Goal: Navigation & Orientation: Find specific page/section

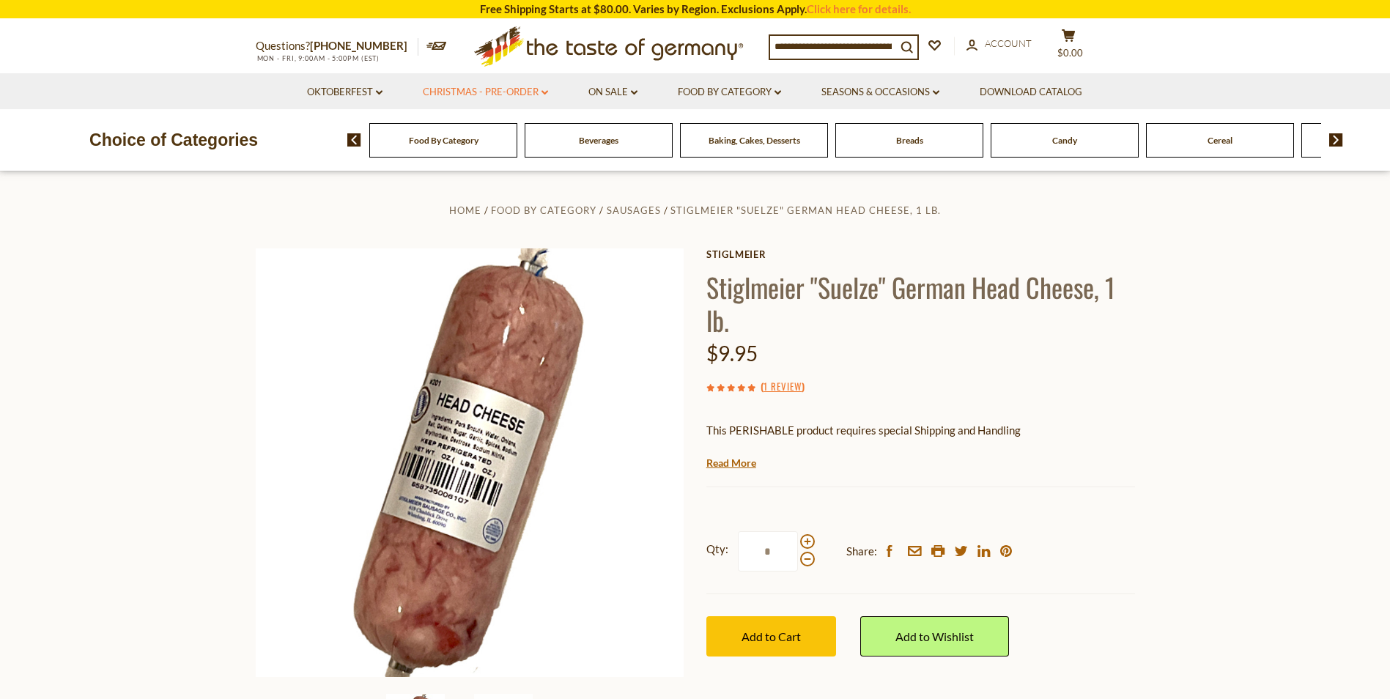
click at [473, 90] on link "Christmas - PRE-ORDER dropdown_arrow" at bounding box center [485, 92] width 125 height 16
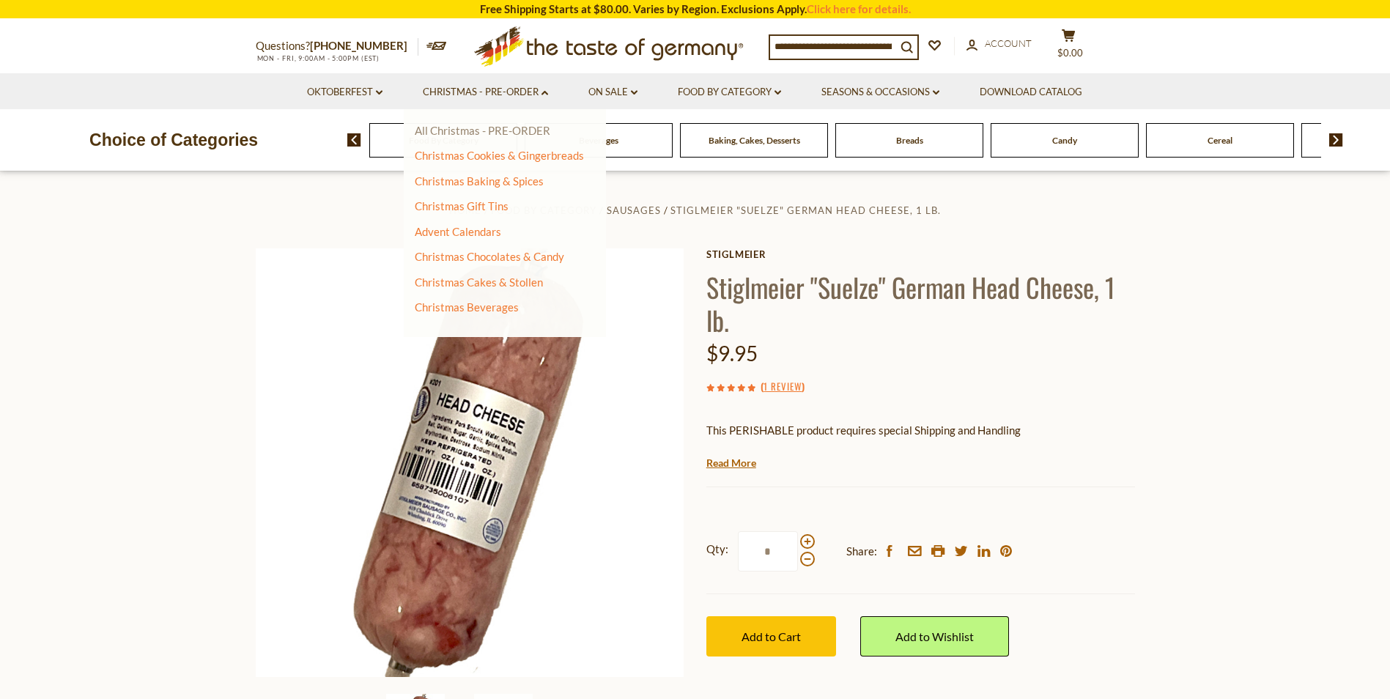
click at [462, 130] on link "All Christmas - PRE-ORDER" at bounding box center [483, 130] width 136 height 13
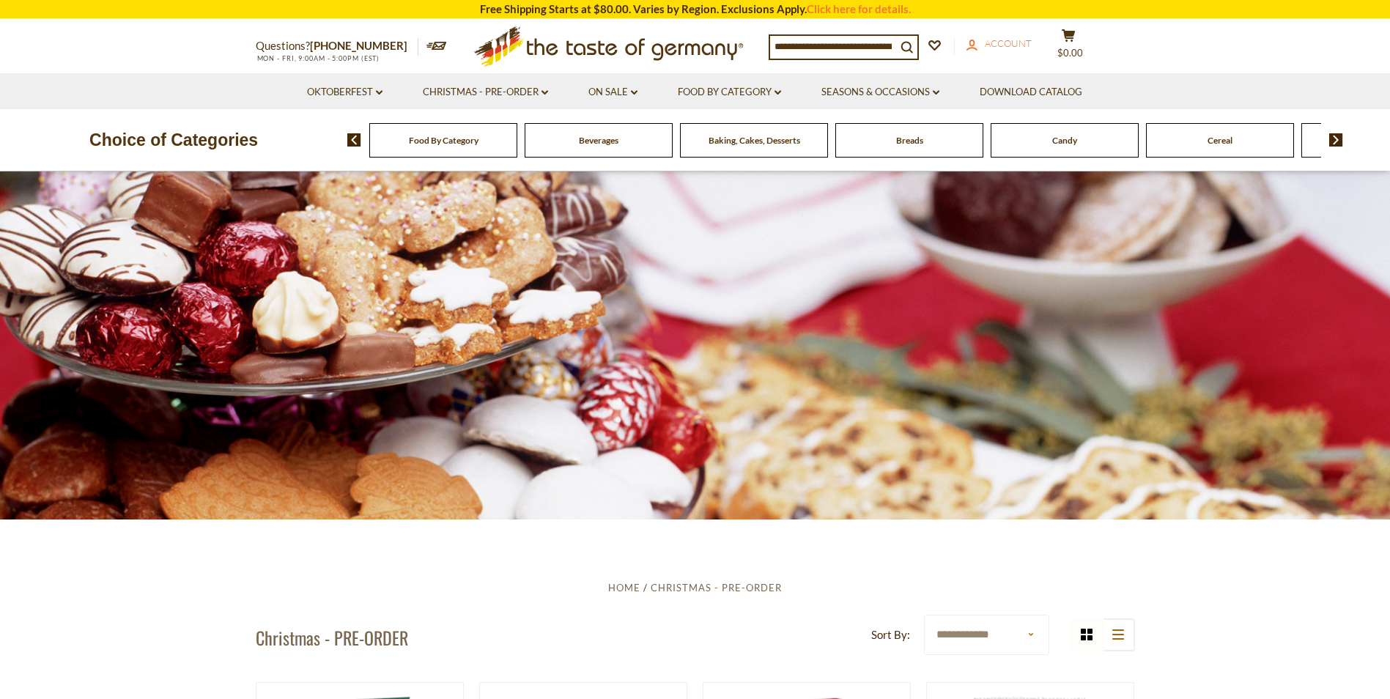
click at [1005, 44] on span "Account" at bounding box center [1008, 43] width 47 height 12
